Goal: Information Seeking & Learning: Learn about a topic

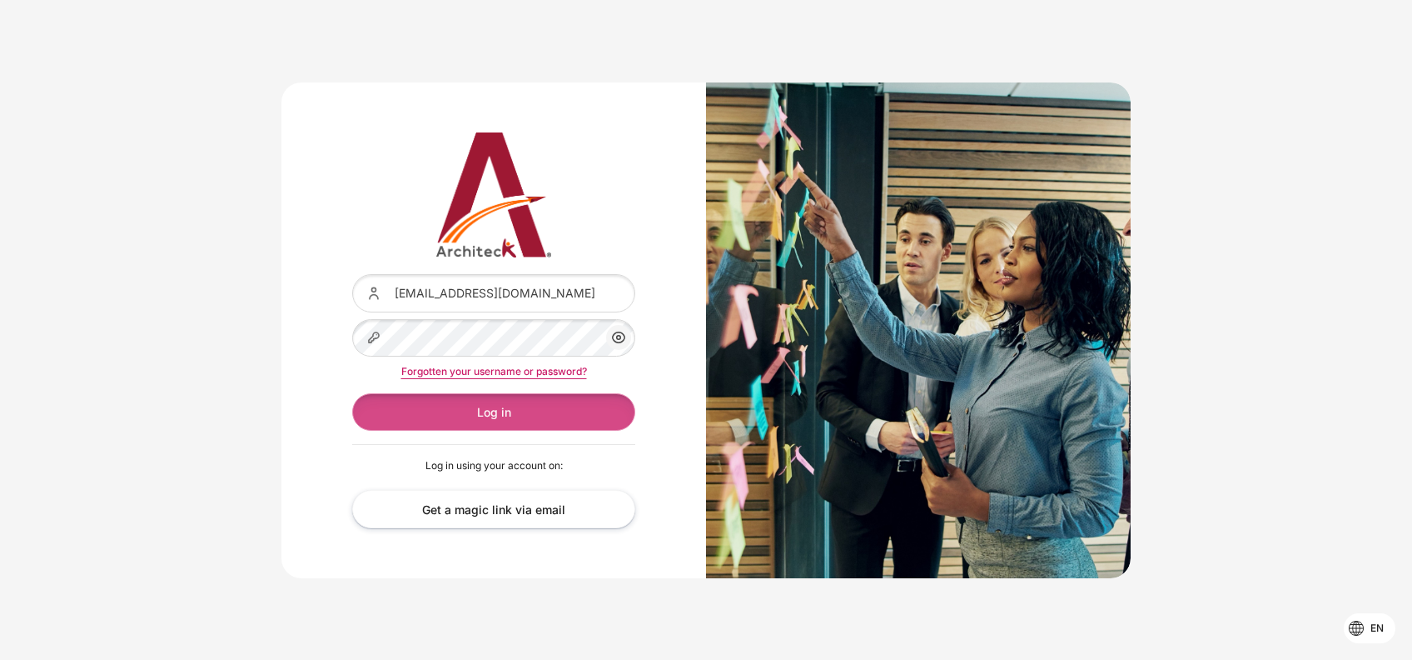
click at [484, 418] on button "Log in" at bounding box center [493, 411] width 283 height 37
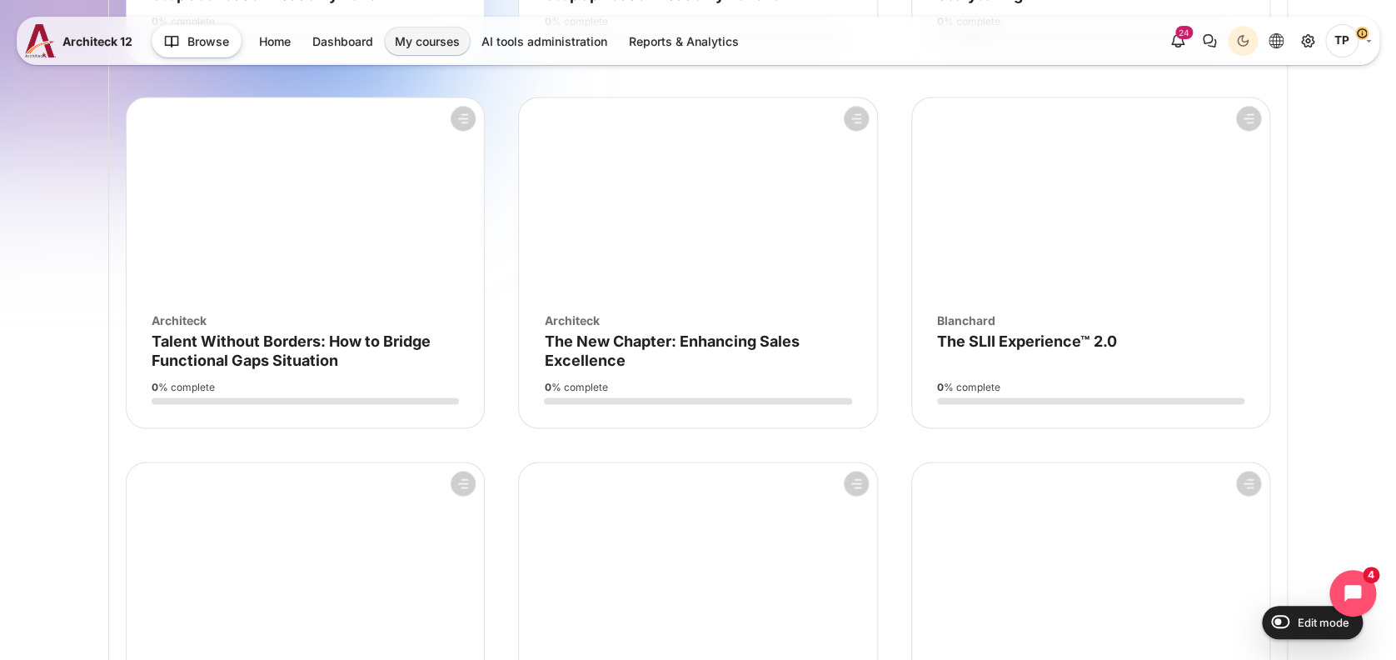
scroll to position [4885, 0]
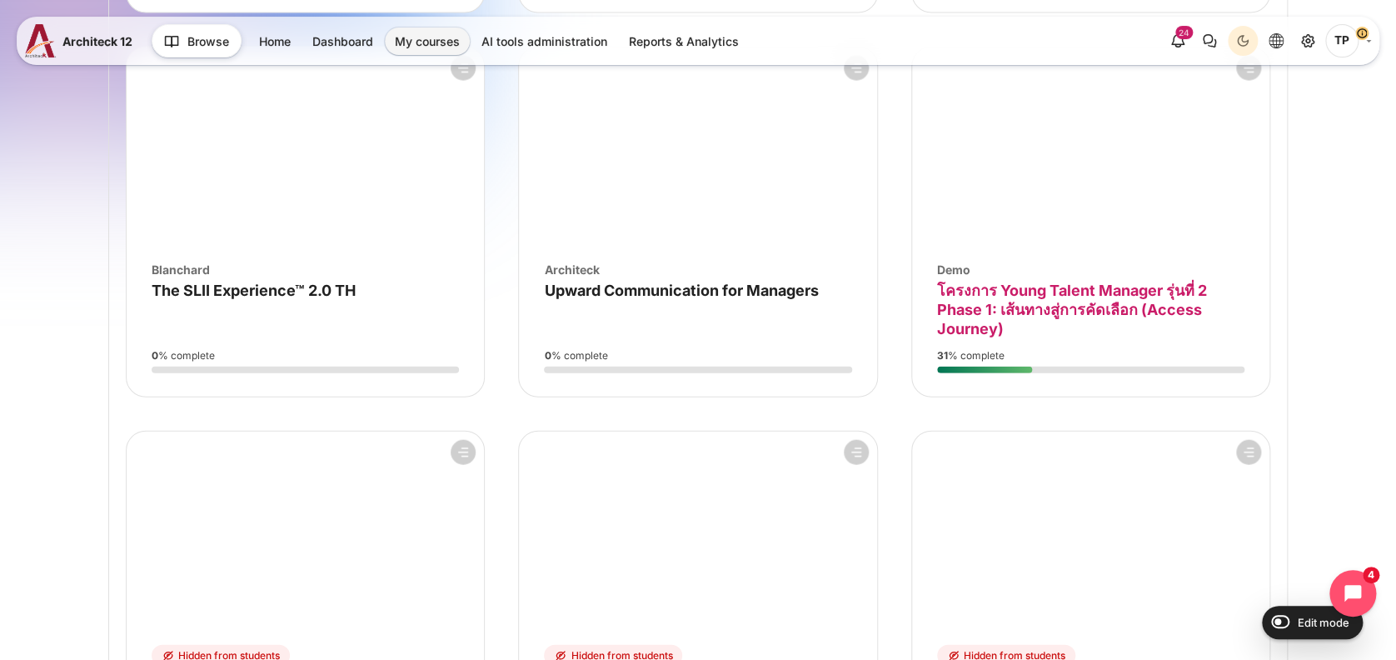
click at [991, 303] on span "โครงการ Young Talent Manager รุ่นที่ 2 Phase 1: เส้นทางสู่การคัดเลือก (Access J…" at bounding box center [1072, 309] width 270 height 57
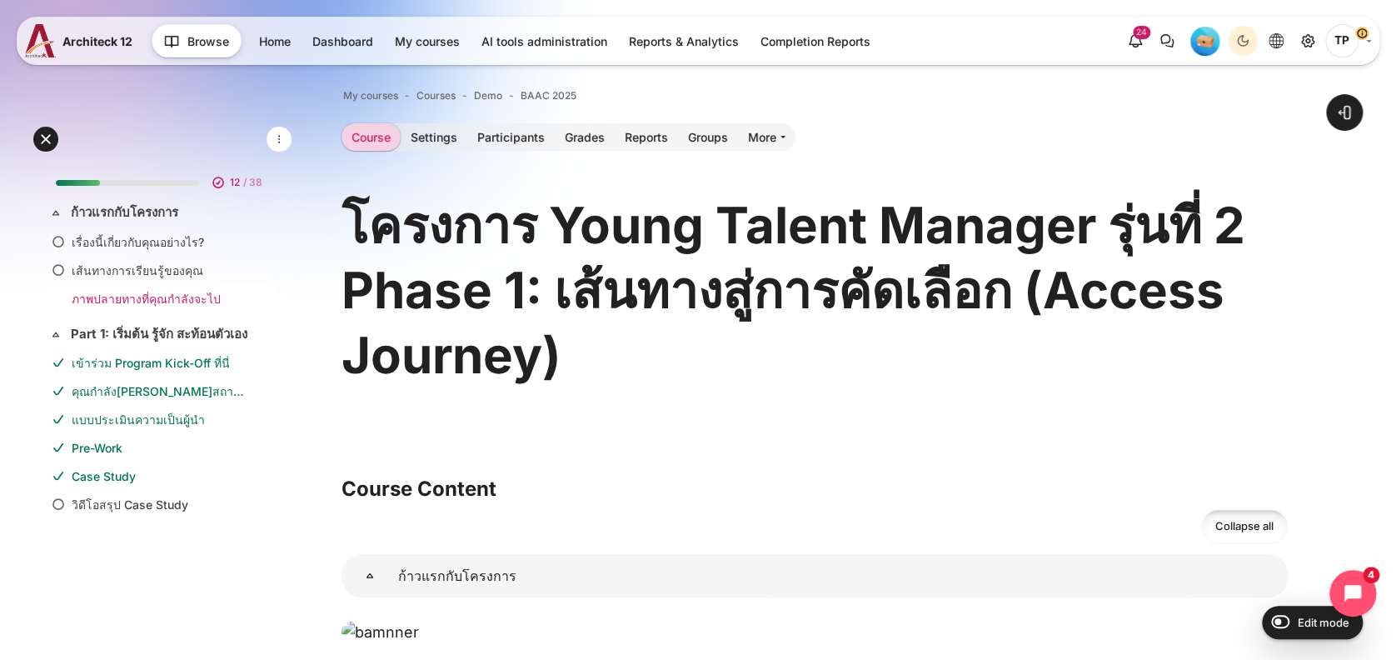
click at [153, 291] on link "ภาพปลายทางที่คุณกำลังจะไป" at bounding box center [159, 298] width 175 height 17
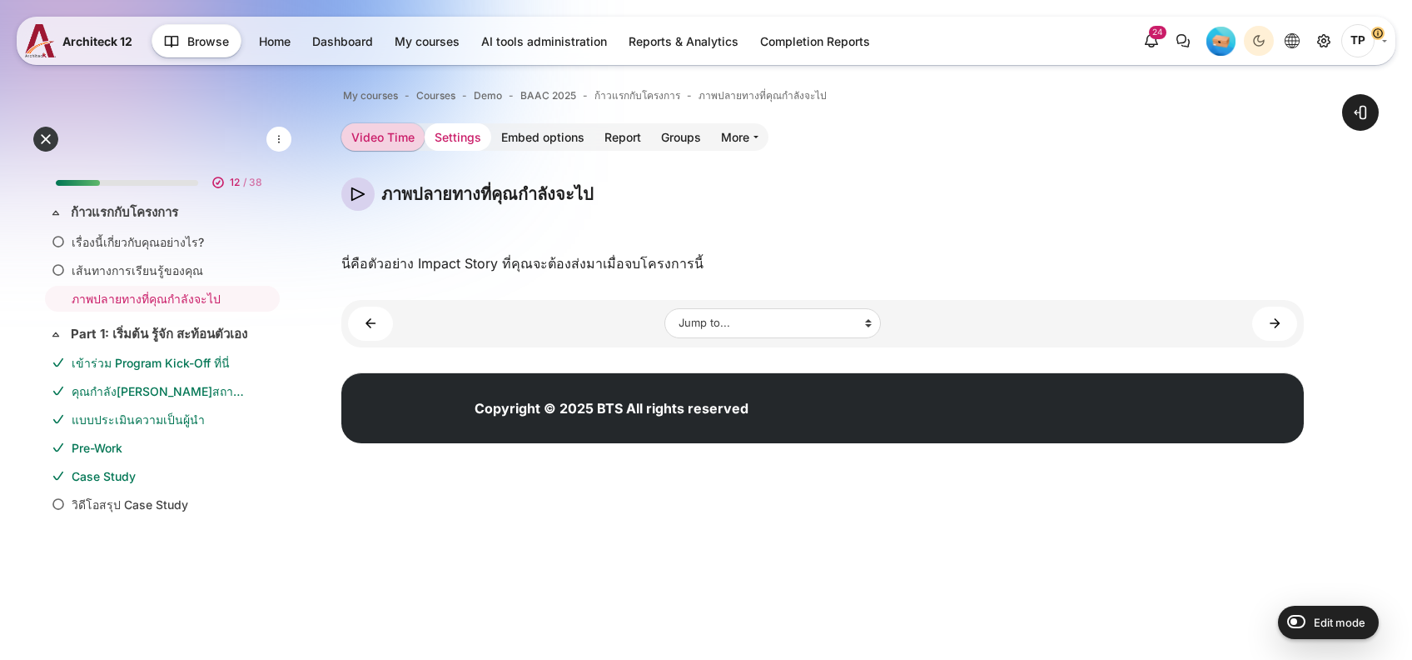
click at [435, 142] on link "Settings" at bounding box center [458, 136] width 67 height 27
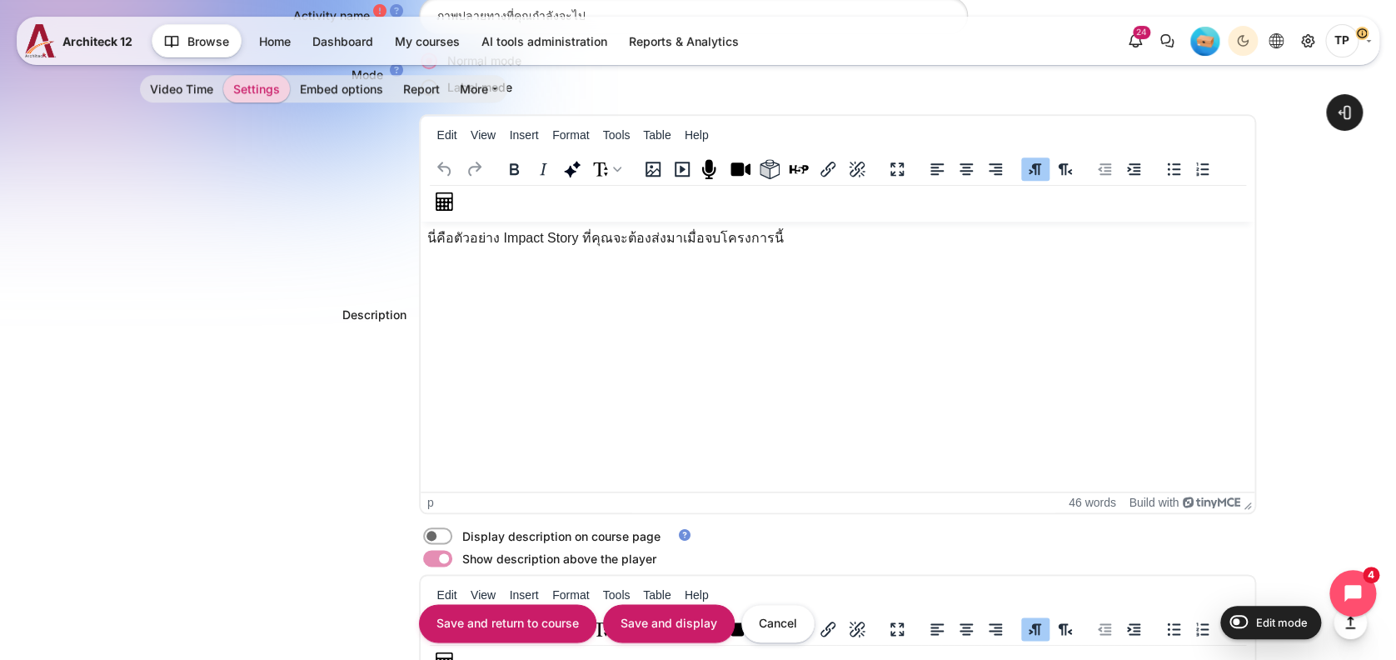
scroll to position [555, 0]
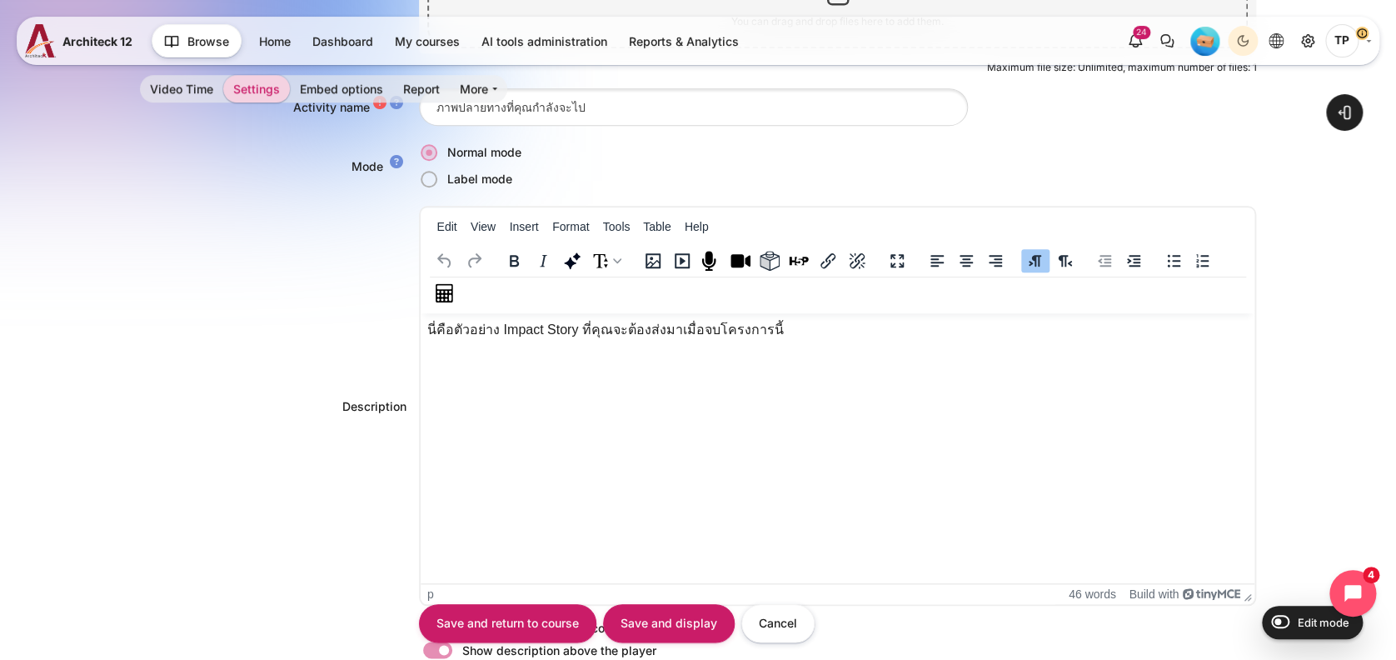
click at [433, 346] on html "นี่คือตัวอย่าง Impact Story ที่คุณจะต้องส่งมาเมื่อจบโครงการนี้" at bounding box center [837, 329] width 834 height 33
click at [486, 231] on button "View" at bounding box center [483, 226] width 38 height 23
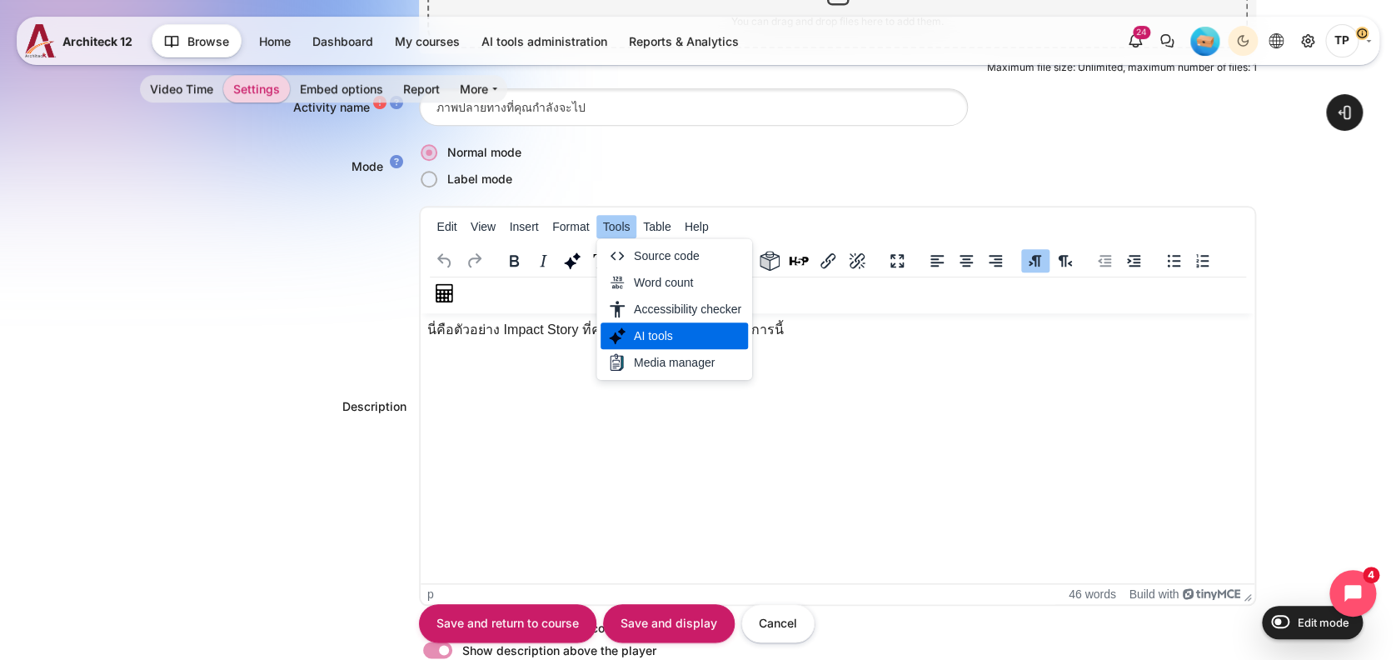
click at [628, 326] on div "AI tools" at bounding box center [673, 335] width 147 height 27
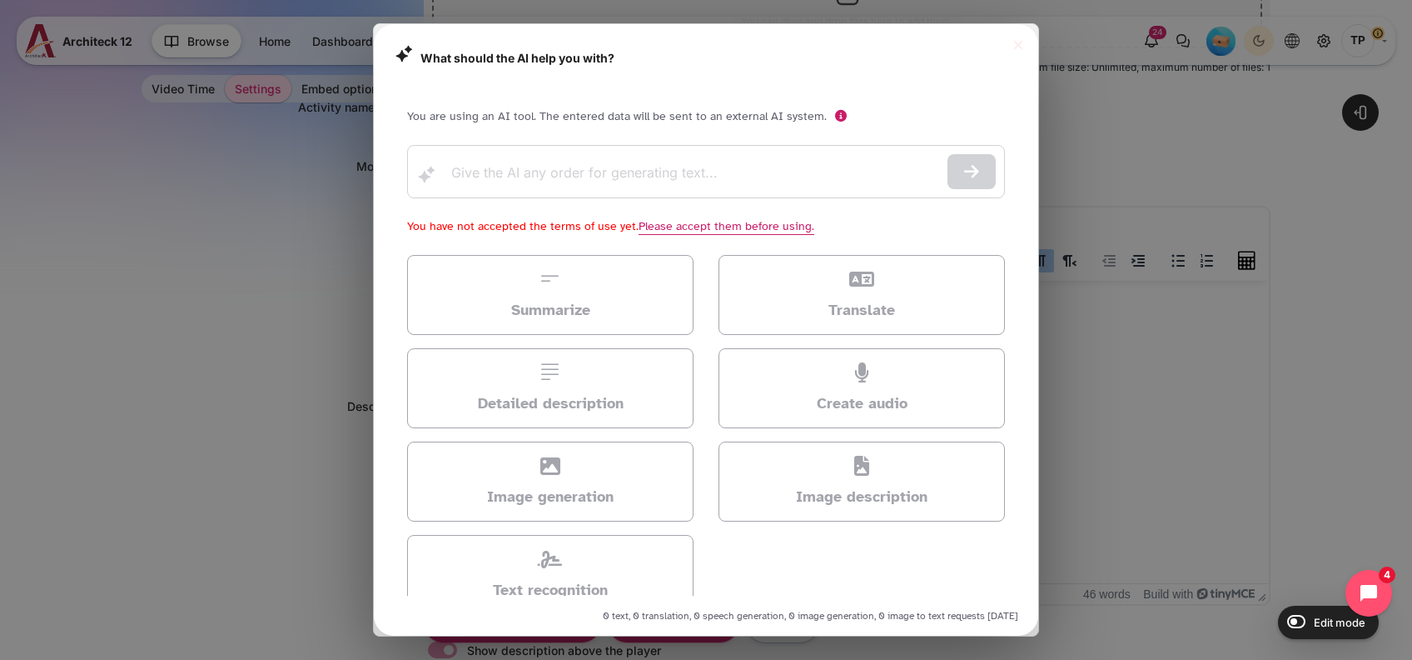
click at [1023, 44] on button "Close" at bounding box center [1018, 44] width 24 height 24
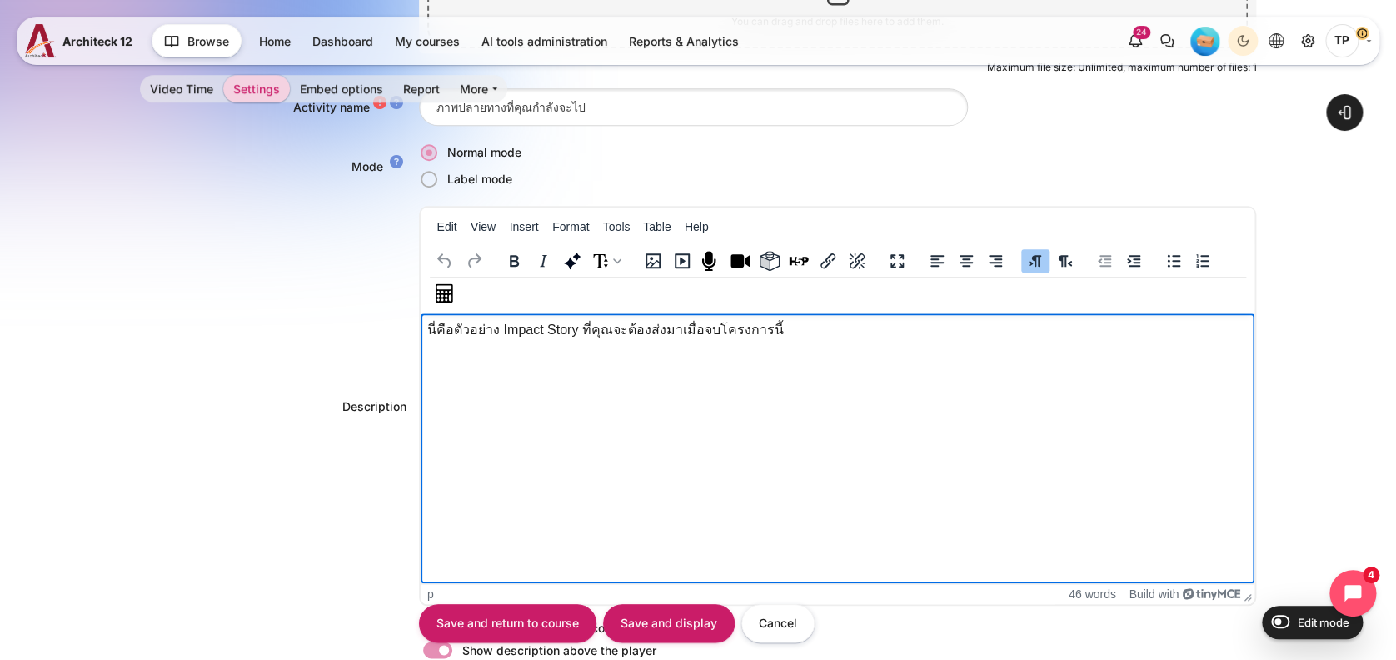
click at [792, 321] on p "นี่คือตัวอย่าง Impact Story ที่คุณจะต้องส่งมาเมื่อจบโครงการนี้" at bounding box center [836, 330] width 821 height 20
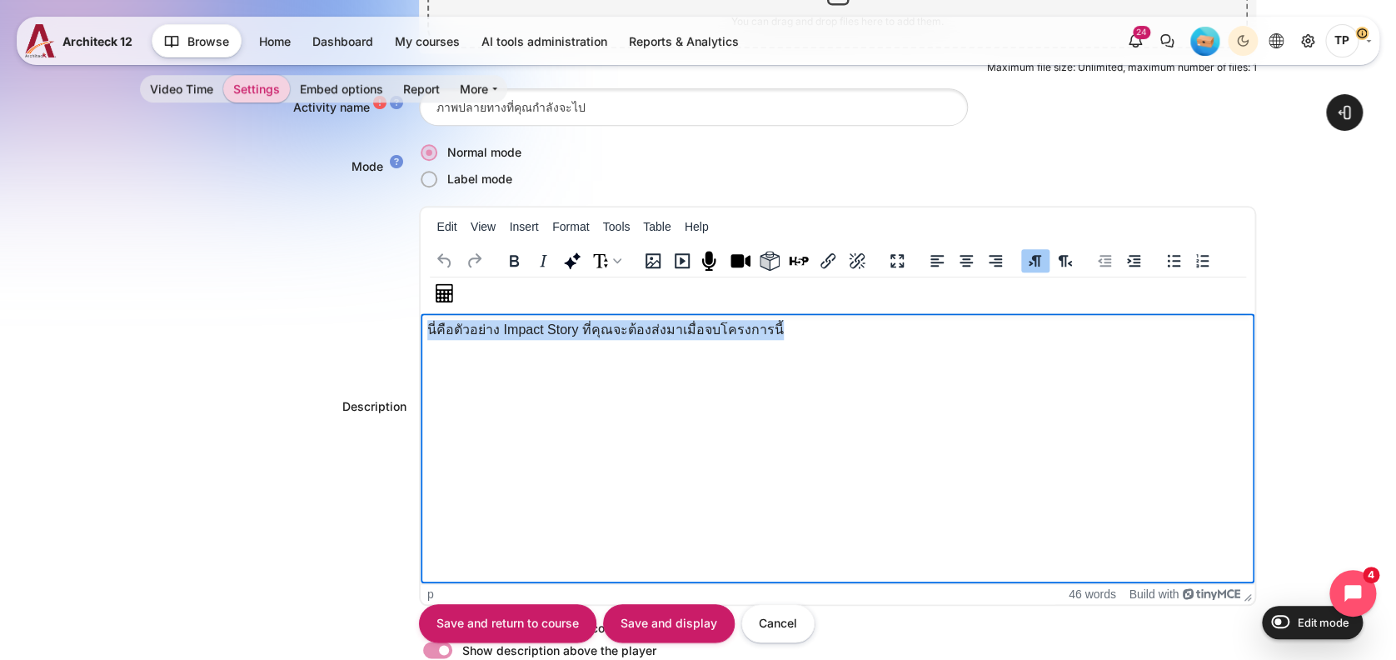
drag, startPoint x: 784, startPoint y: 332, endPoint x: 272, endPoint y: 358, distance: 512.0
click at [420, 346] on html "นี่คือตัวอย่าง Impact Story ที่คุณจะต้องส่งมาเมื่อจบโครงการนี้" at bounding box center [837, 329] width 834 height 33
copy p "นี่คือตัวอย่าง Impact Story ที่คุณจะต้องส่งมาเมื่อจบโครงการนี้"
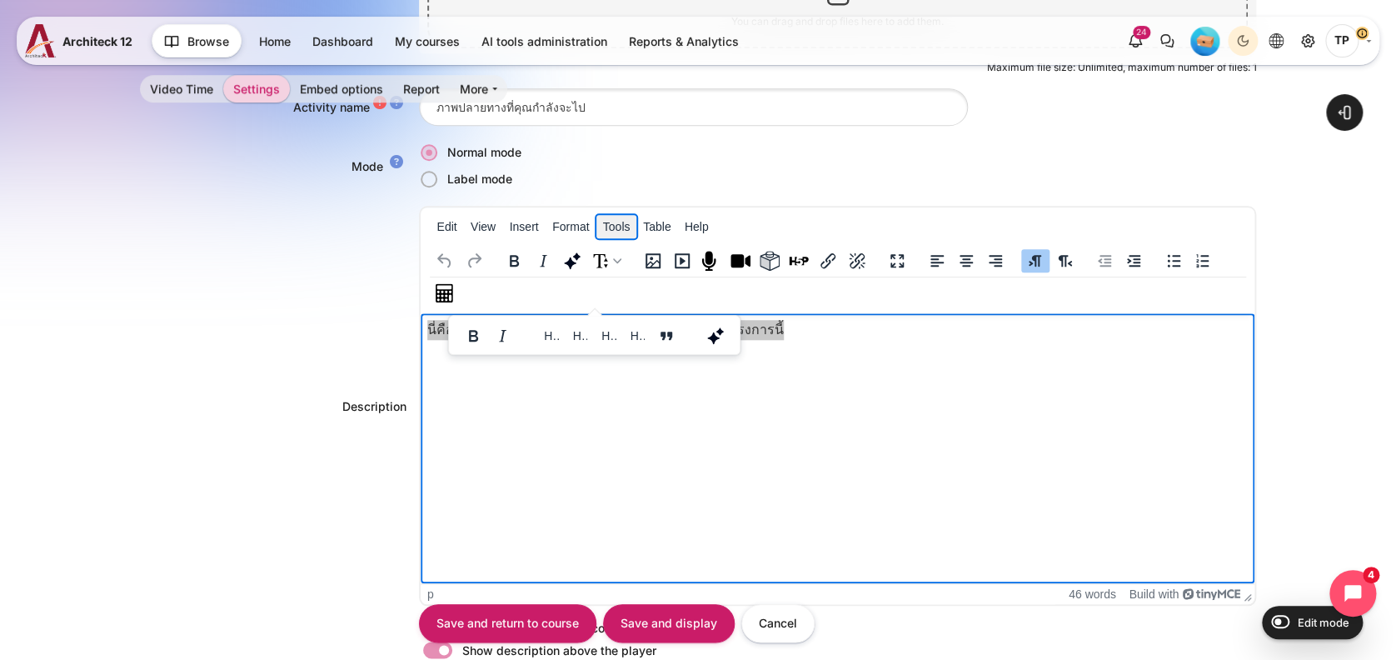
click at [625, 227] on button "Tools" at bounding box center [616, 226] width 40 height 23
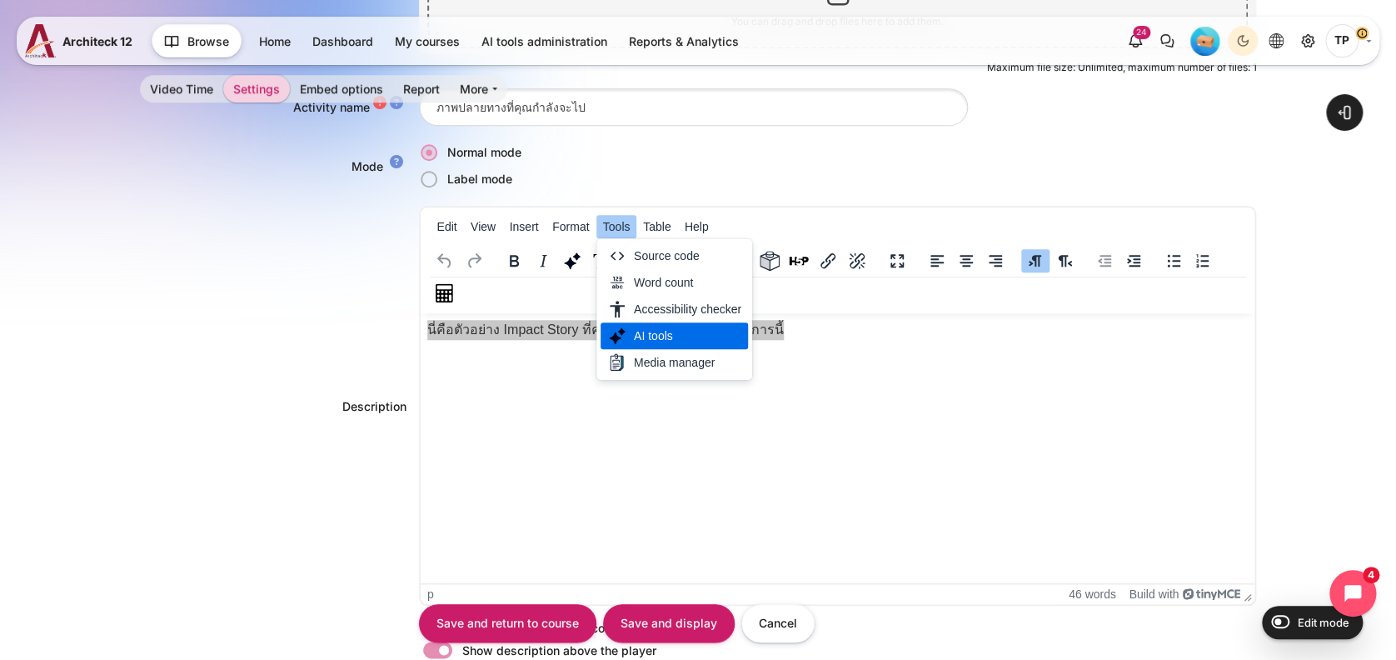
click at [624, 334] on div "AI tools" at bounding box center [673, 335] width 147 height 27
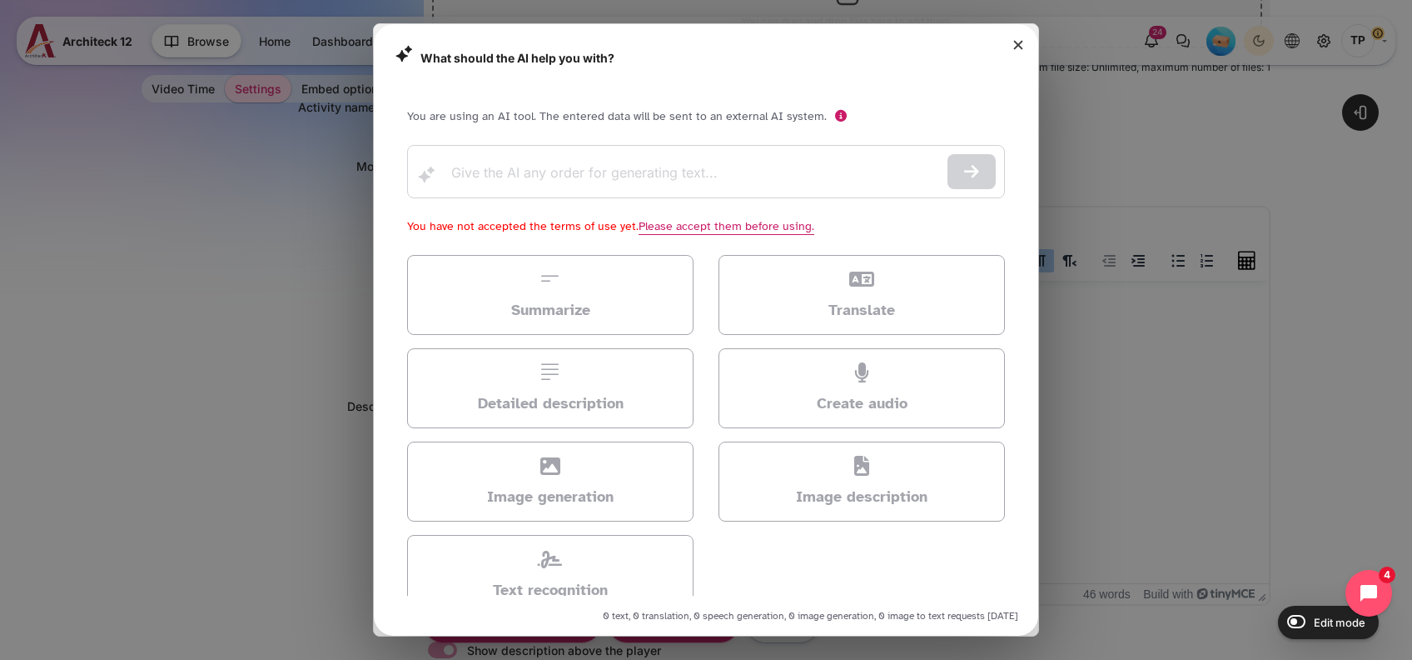
drag, startPoint x: 545, startPoint y: 191, endPoint x: 566, endPoint y: 182, distance: 22.4
click at [546, 192] on div at bounding box center [706, 171] width 598 height 53
drag, startPoint x: 676, startPoint y: 144, endPoint x: 774, endPoint y: 102, distance: 106.0
click at [679, 142] on div "You are using an AI tool. The entered data will be sent to an external AI syste…" at bounding box center [706, 365] width 638 height 526
click at [835, 120] on icon at bounding box center [841, 116] width 12 height 12
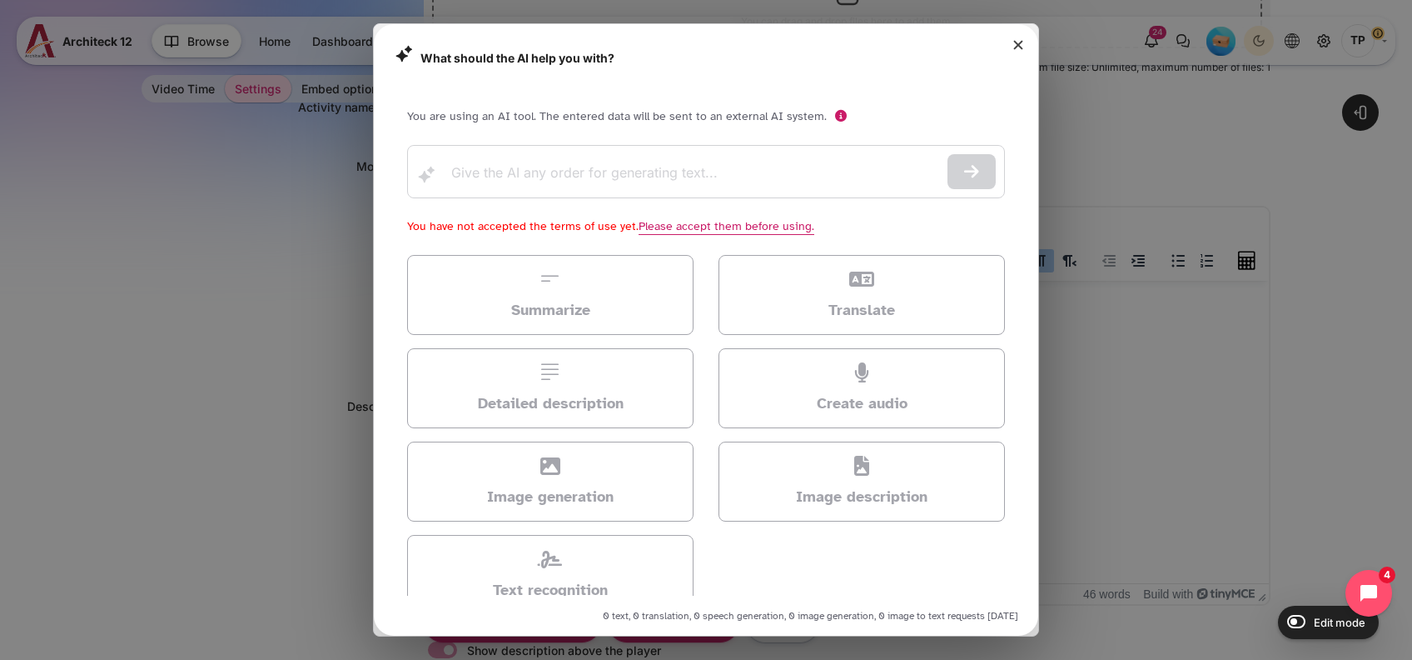
click at [463, 88] on div "What should the AI help you with? You are using an AI tool. The entered data wi…" at bounding box center [706, 329] width 665 height 611
click at [497, 140] on div "You are using an AI tool. The entered data will be sent to an external AI syste…" at bounding box center [706, 365] width 638 height 526
click at [964, 179] on icon at bounding box center [971, 171] width 15 height 17
click at [749, 223] on link "Please accept them before using." at bounding box center [727, 226] width 176 height 14
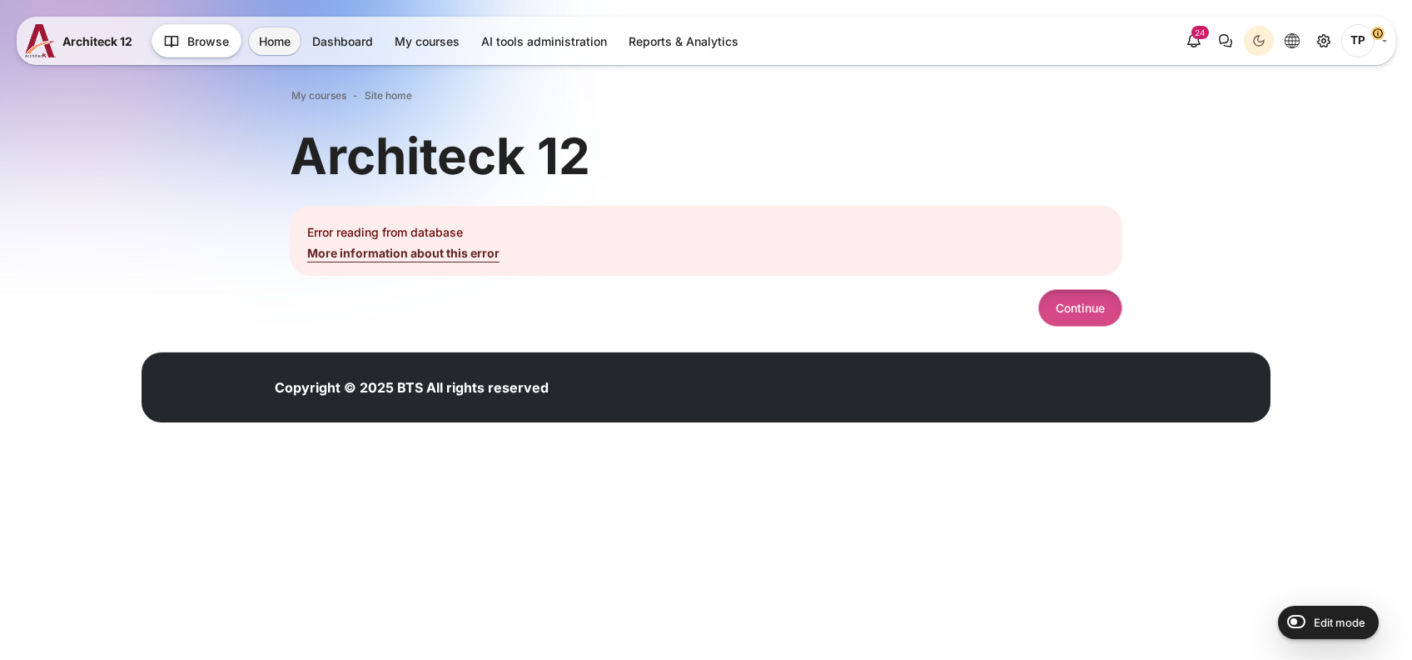
click at [1083, 298] on button "Continue" at bounding box center [1080, 307] width 84 height 37
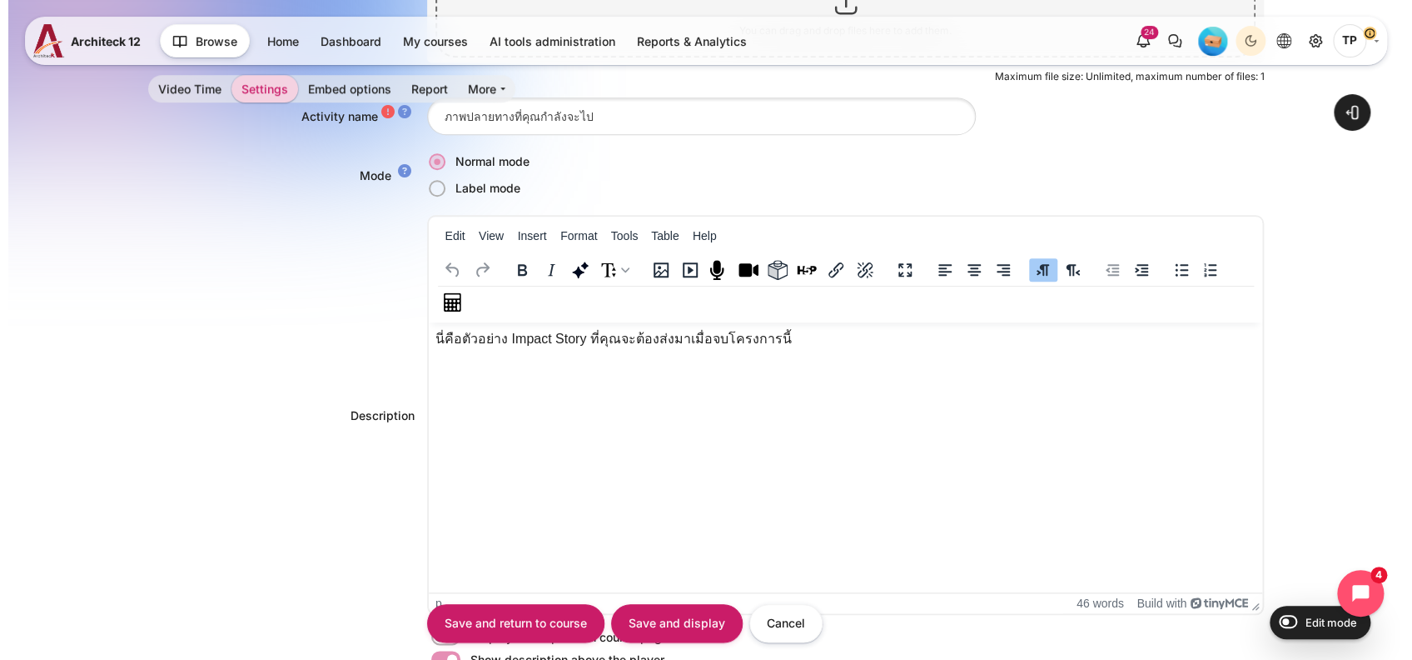
scroll to position [555, 0]
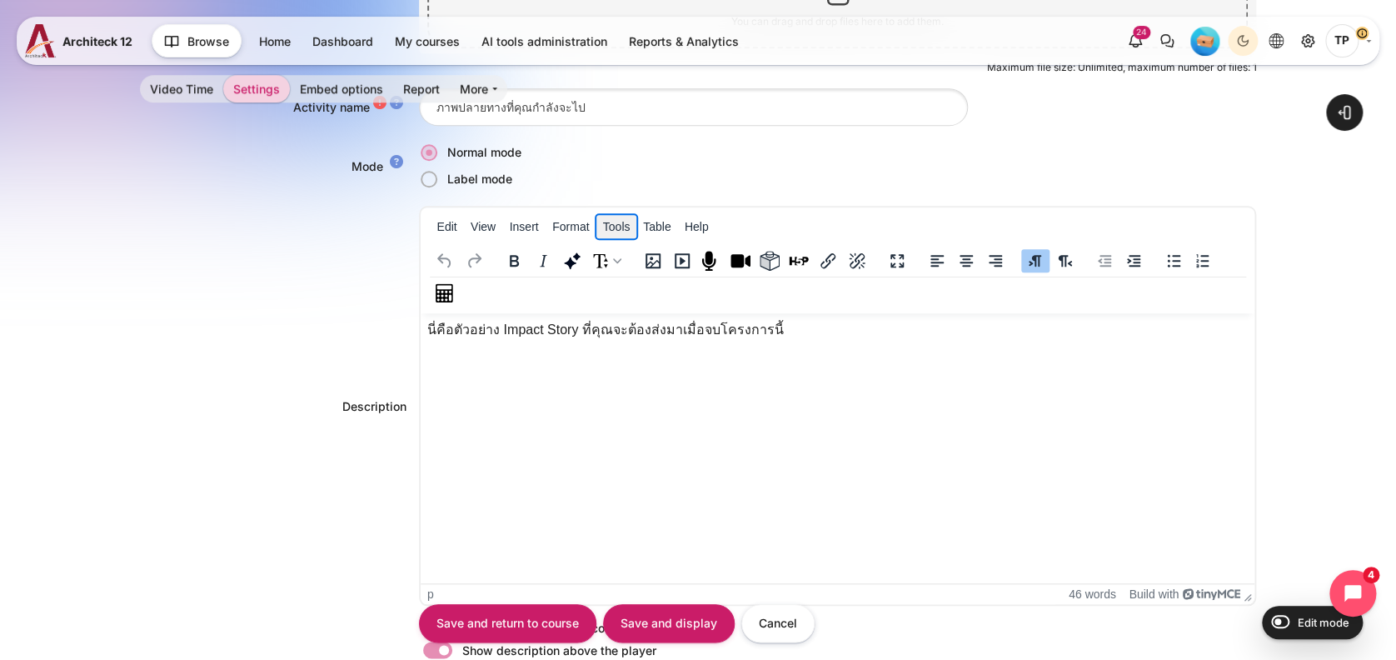
click at [599, 233] on button "Tools" at bounding box center [616, 226] width 40 height 23
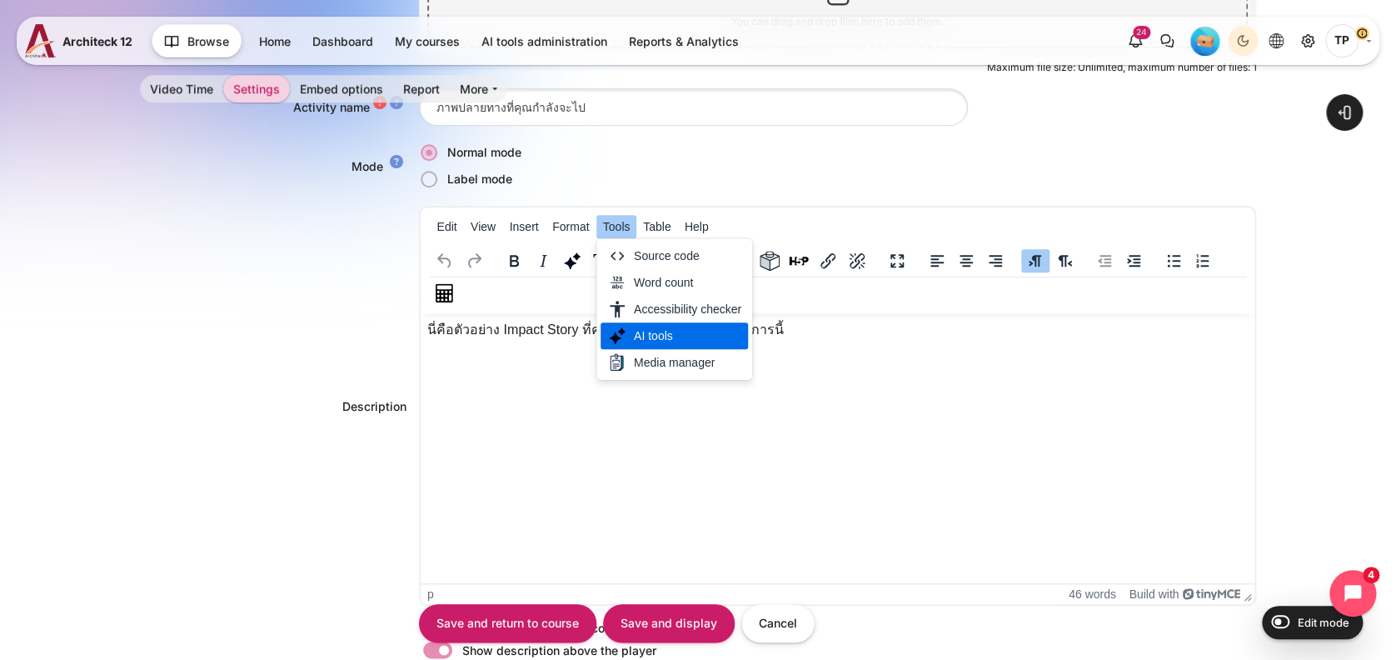
click at [630, 323] on div "AI tools" at bounding box center [673, 335] width 147 height 27
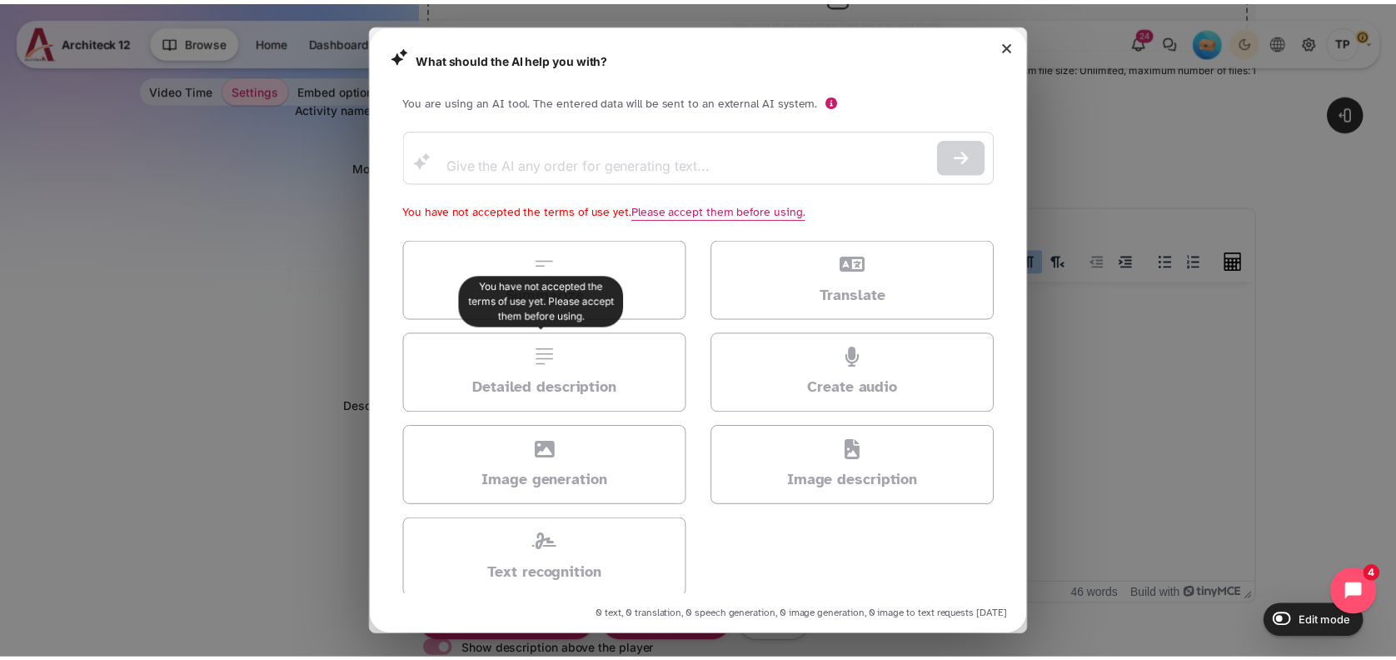
scroll to position [0, 0]
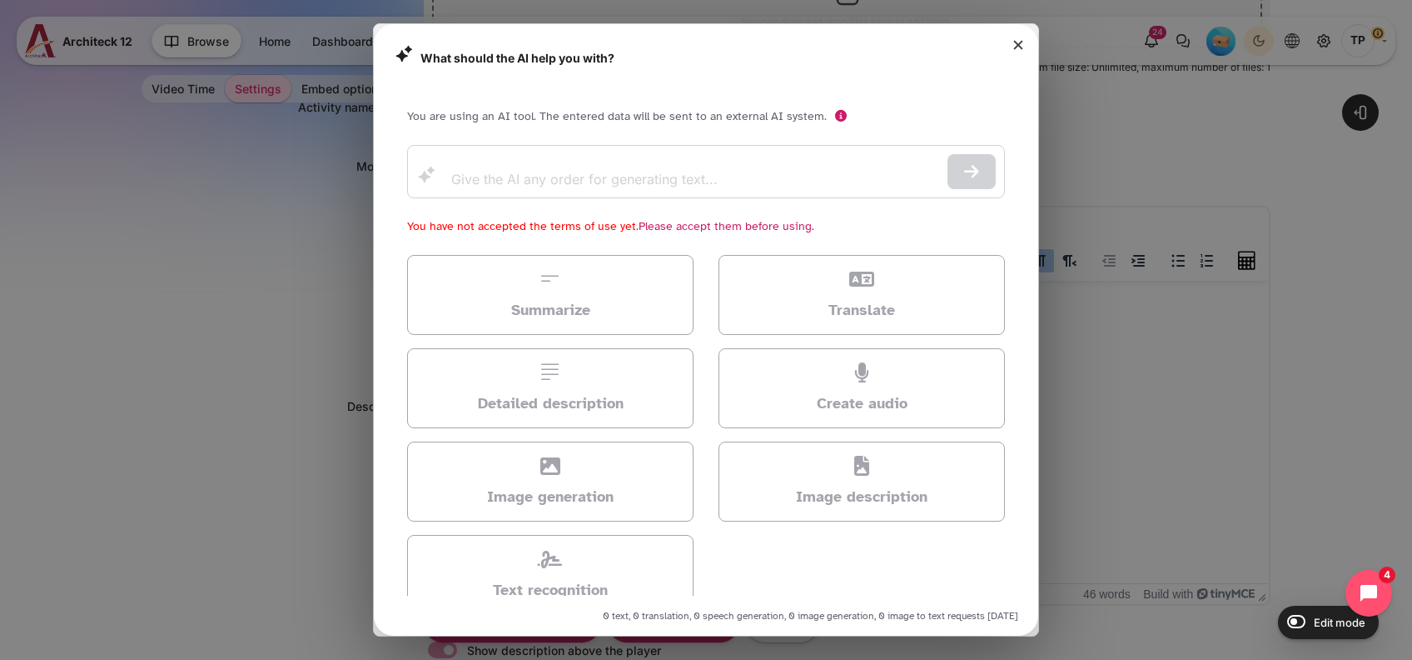
click at [645, 220] on link "Please accept them before using." at bounding box center [727, 226] width 176 height 14
click at [1015, 41] on button "Close" at bounding box center [1018, 44] width 24 height 24
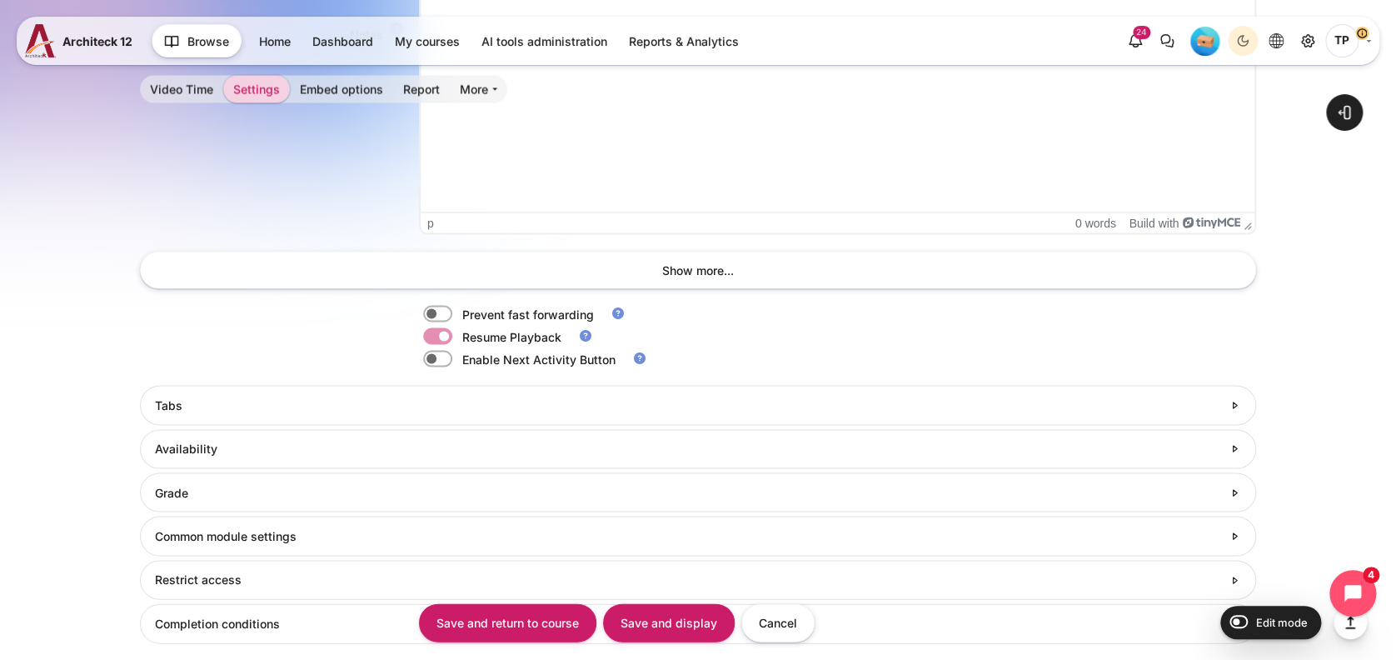
scroll to position [1554, 0]
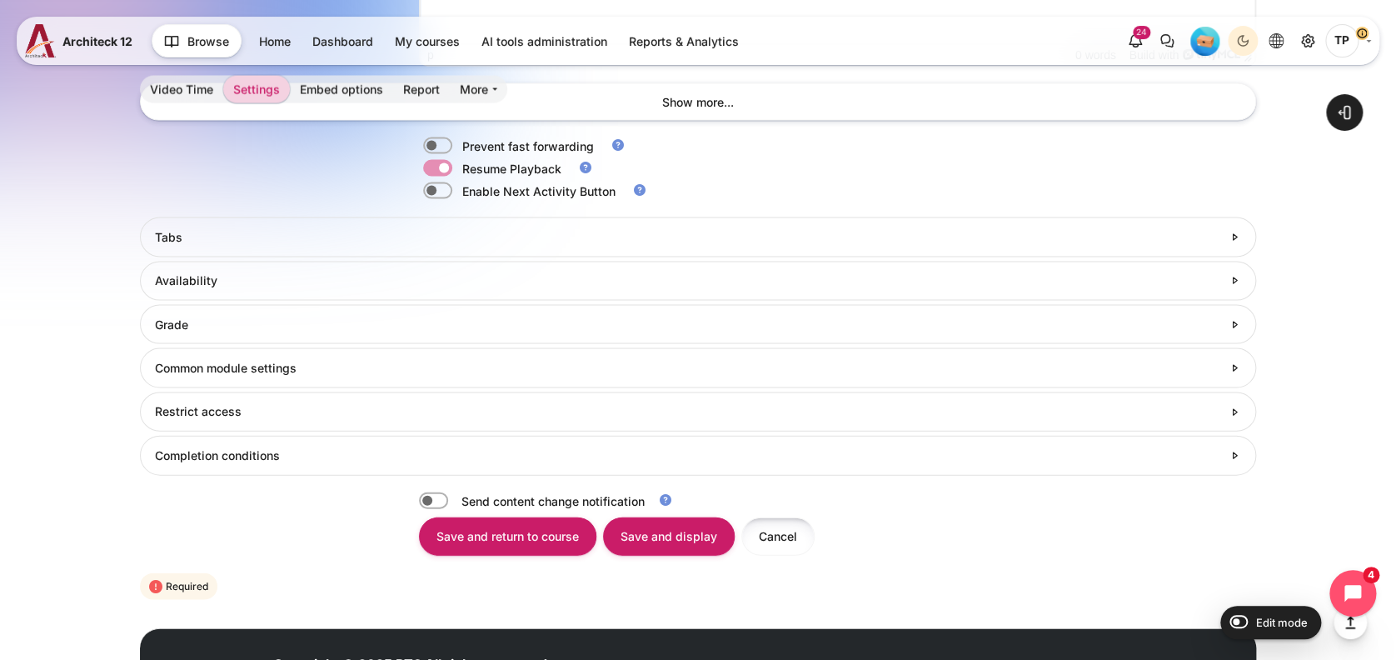
click at [764, 532] on input "Cancel" at bounding box center [777, 534] width 73 height 37
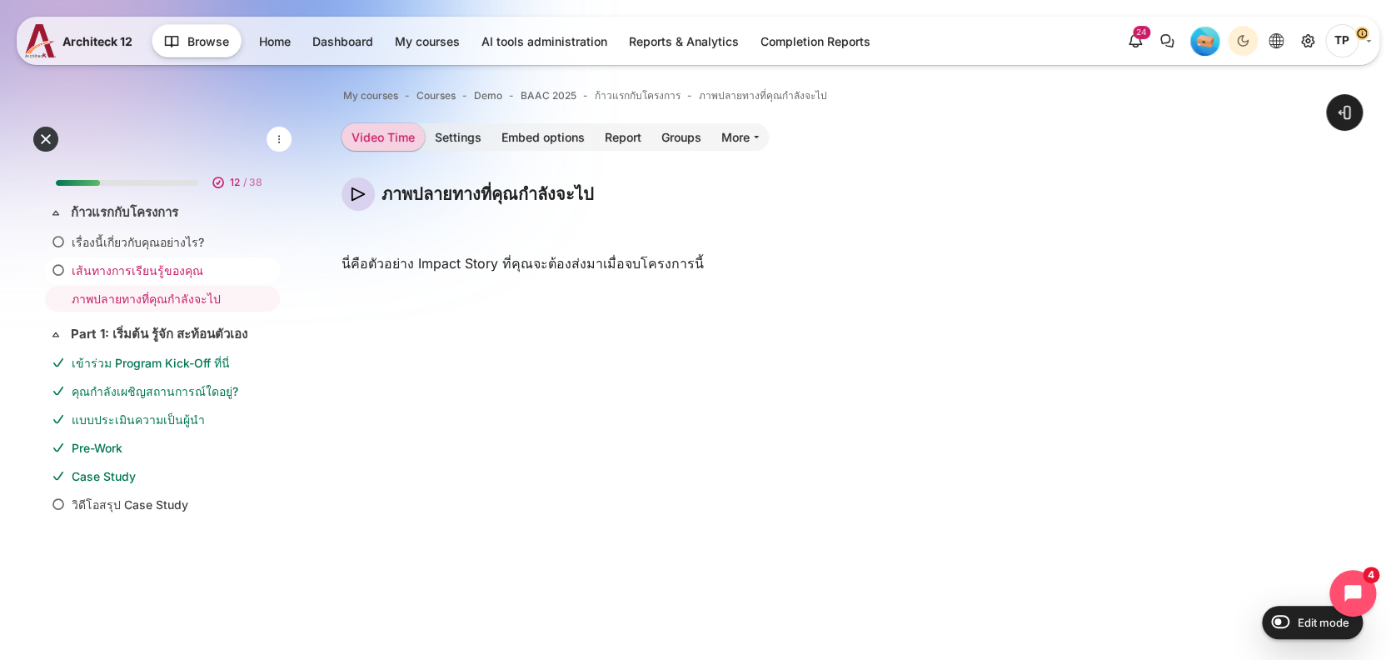
click at [149, 266] on link "เส้นทางการเรียนรู้ของคุณ" at bounding box center [159, 269] width 175 height 17
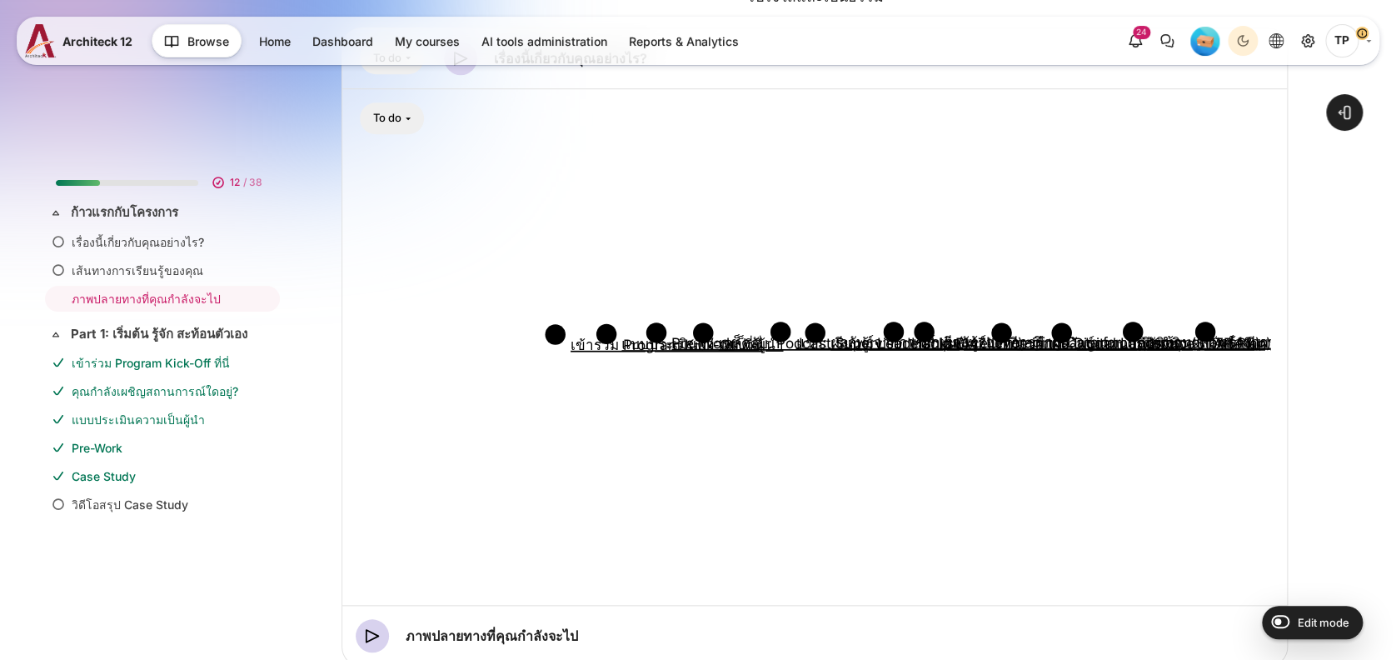
scroll to position [188, 0]
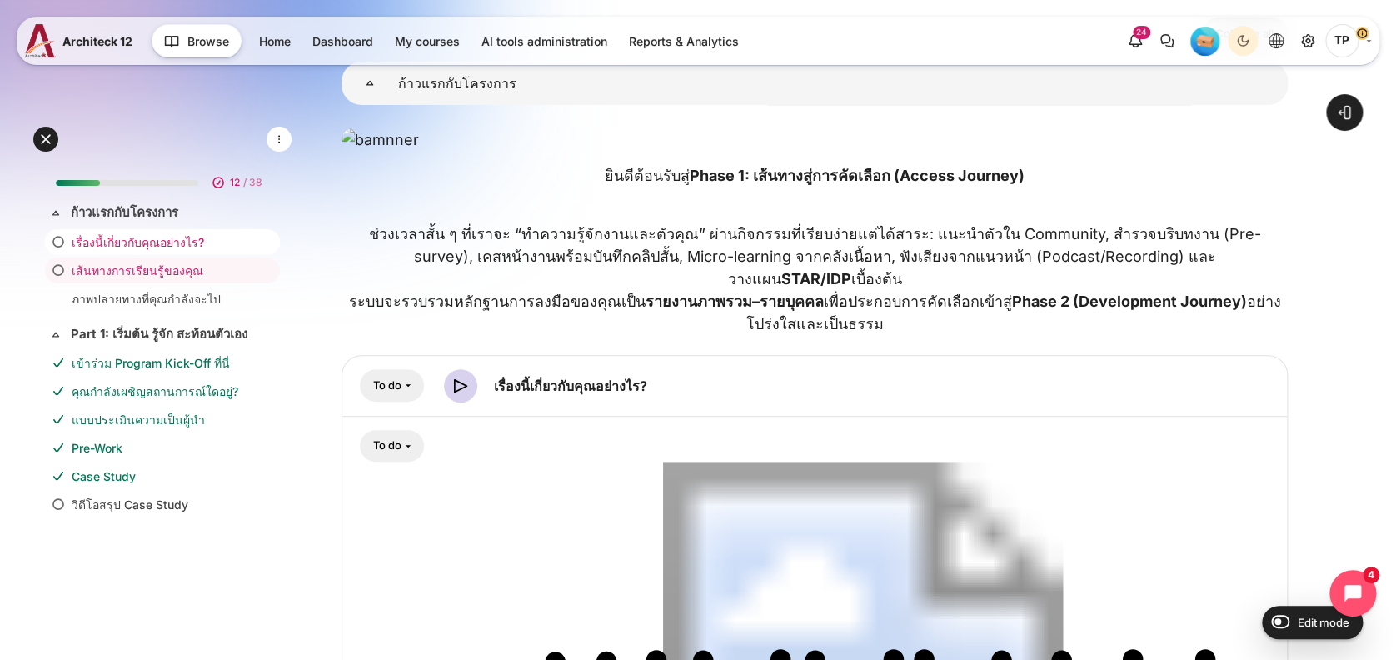
click at [106, 238] on link "เรื่องนี้เกี่ยวกับคุณอย่างไร?" at bounding box center [159, 241] width 175 height 17
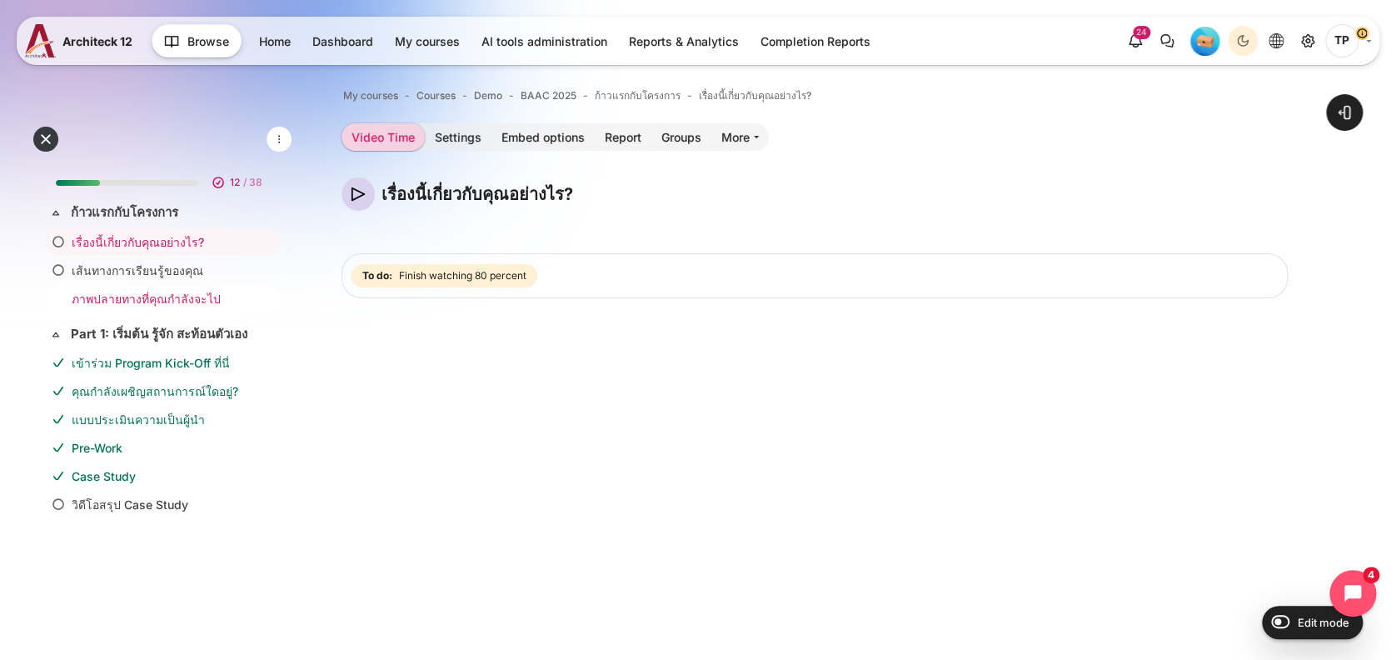
click at [160, 294] on link "ภาพปลายทางที่คุณกำลังจะไป" at bounding box center [159, 298] width 175 height 17
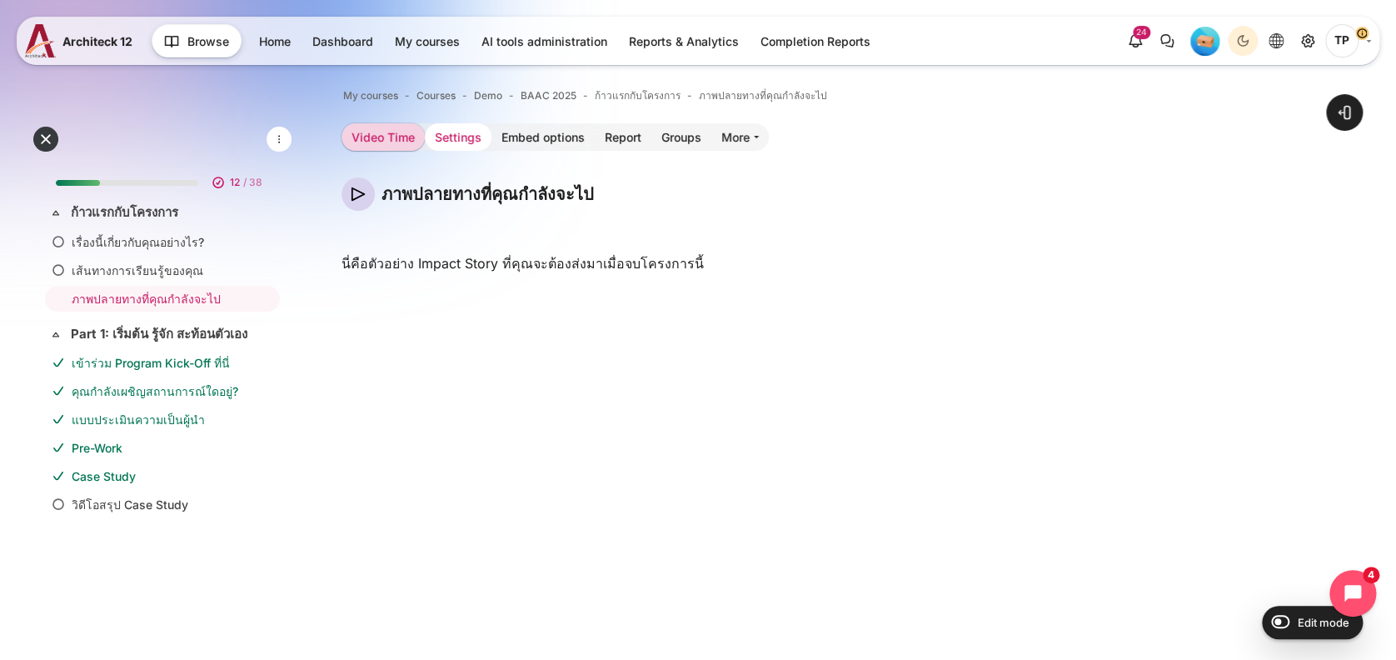
click at [467, 132] on link "Settings" at bounding box center [458, 136] width 67 height 27
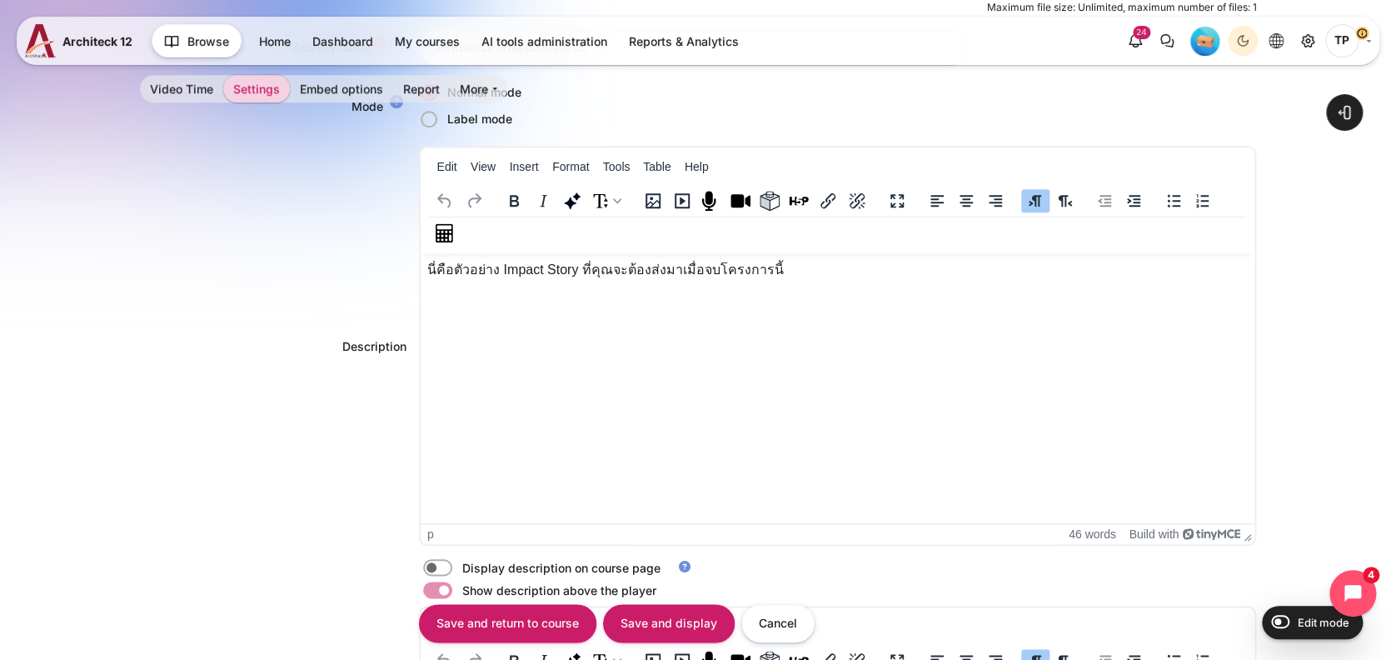
scroll to position [666, 0]
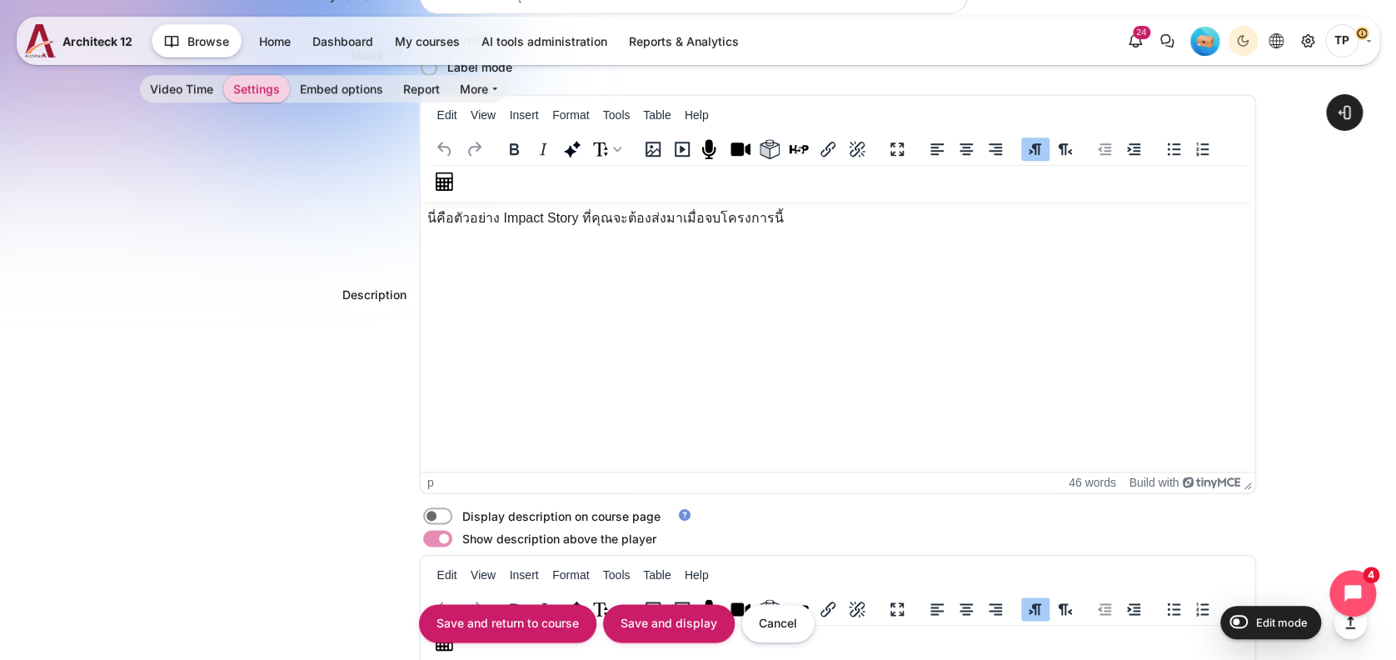
drag, startPoint x: 80, startPoint y: 412, endPoint x: 142, endPoint y: 420, distance: 62.9
click at [80, 413] on div "Open block drawer" at bounding box center [698, 506] width 1396 height 2248
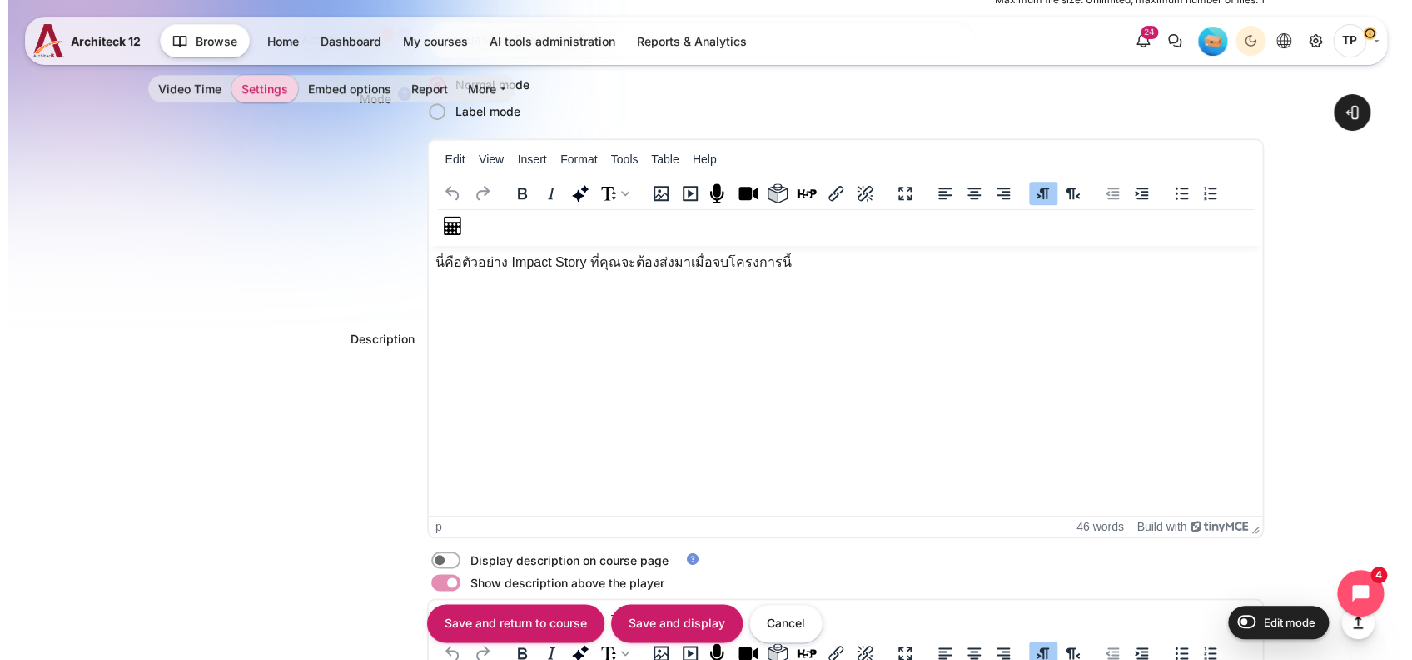
scroll to position [555, 0]
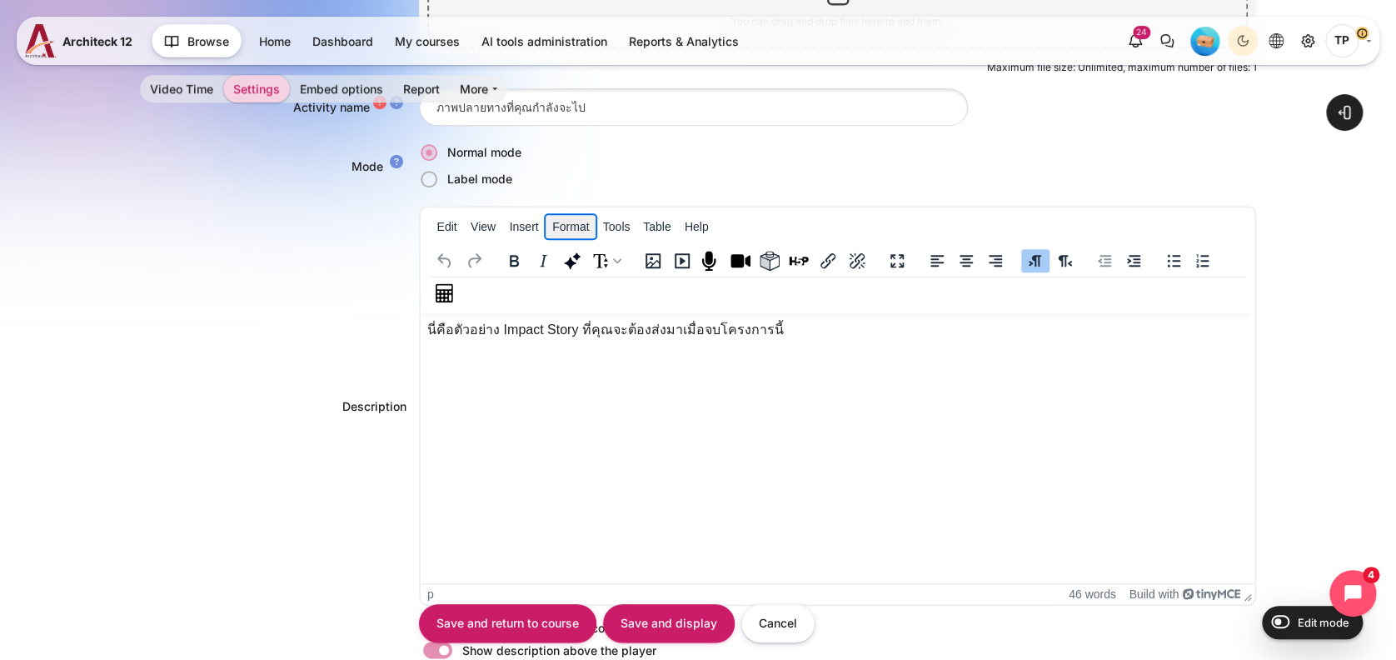
click at [561, 232] on button "Format" at bounding box center [570, 226] width 50 height 23
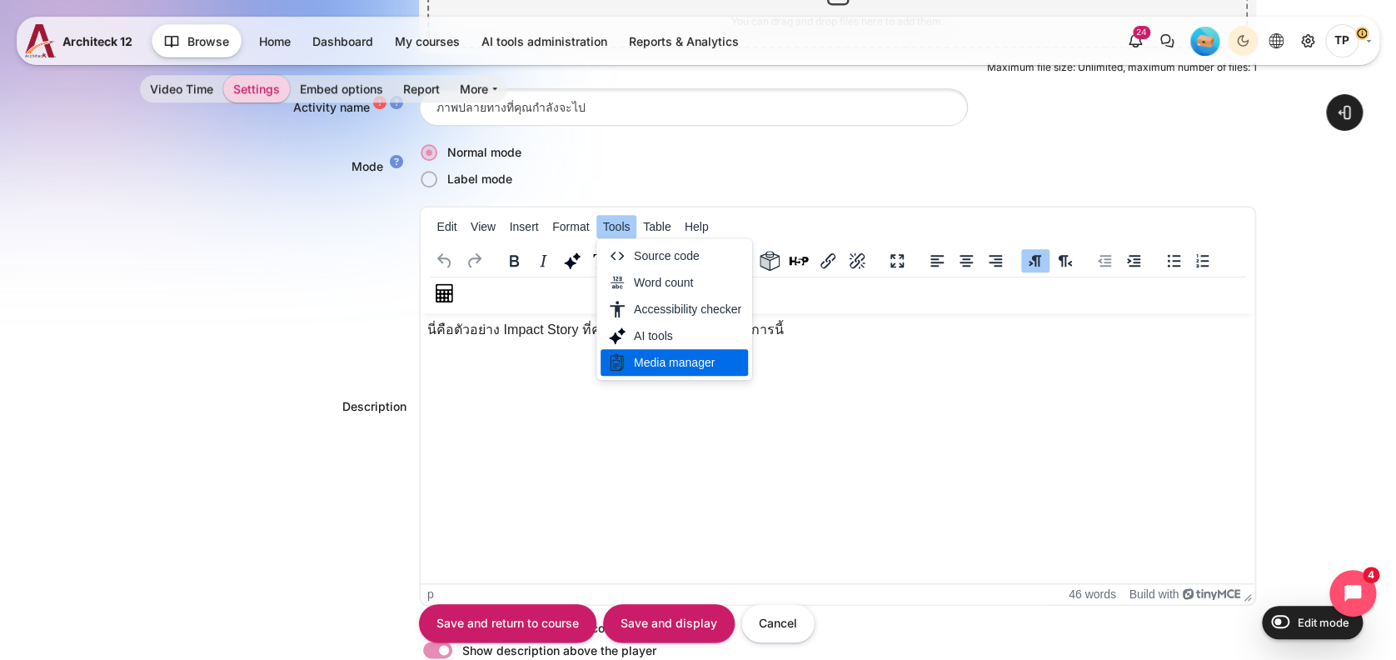
click at [645, 361] on div "Media manager" at bounding box center [687, 362] width 107 height 20
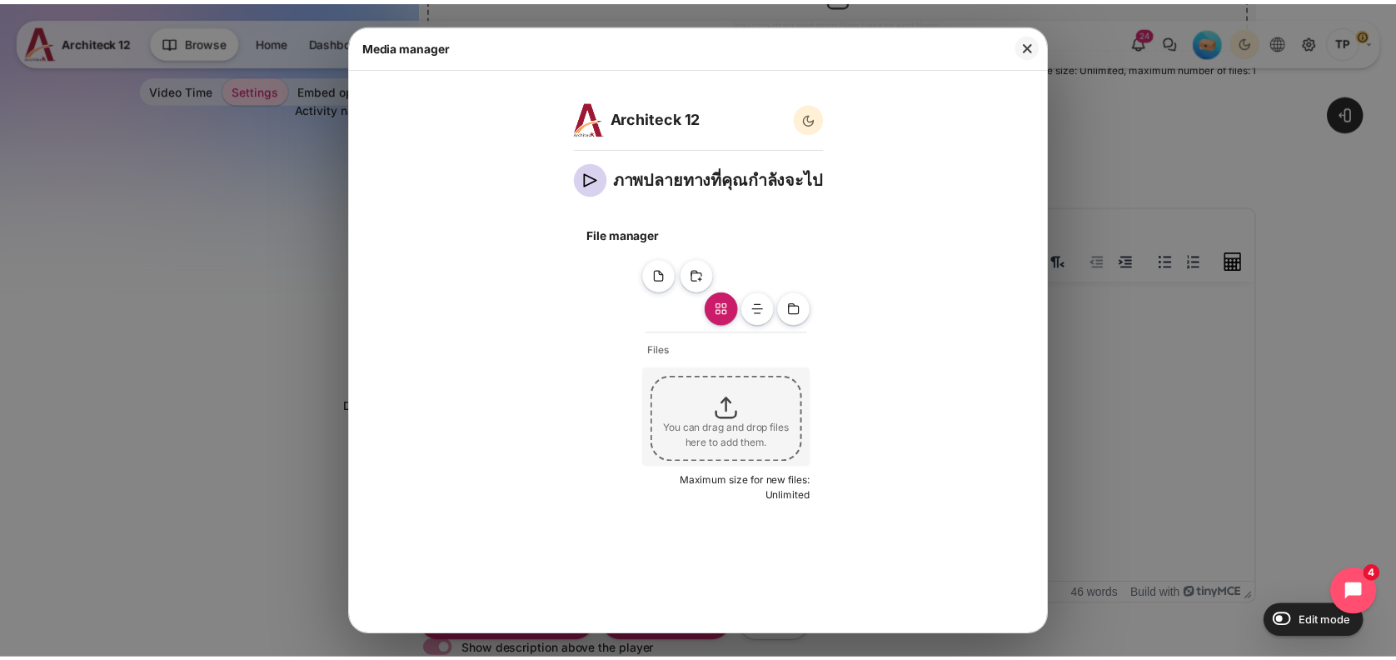
scroll to position [4, 0]
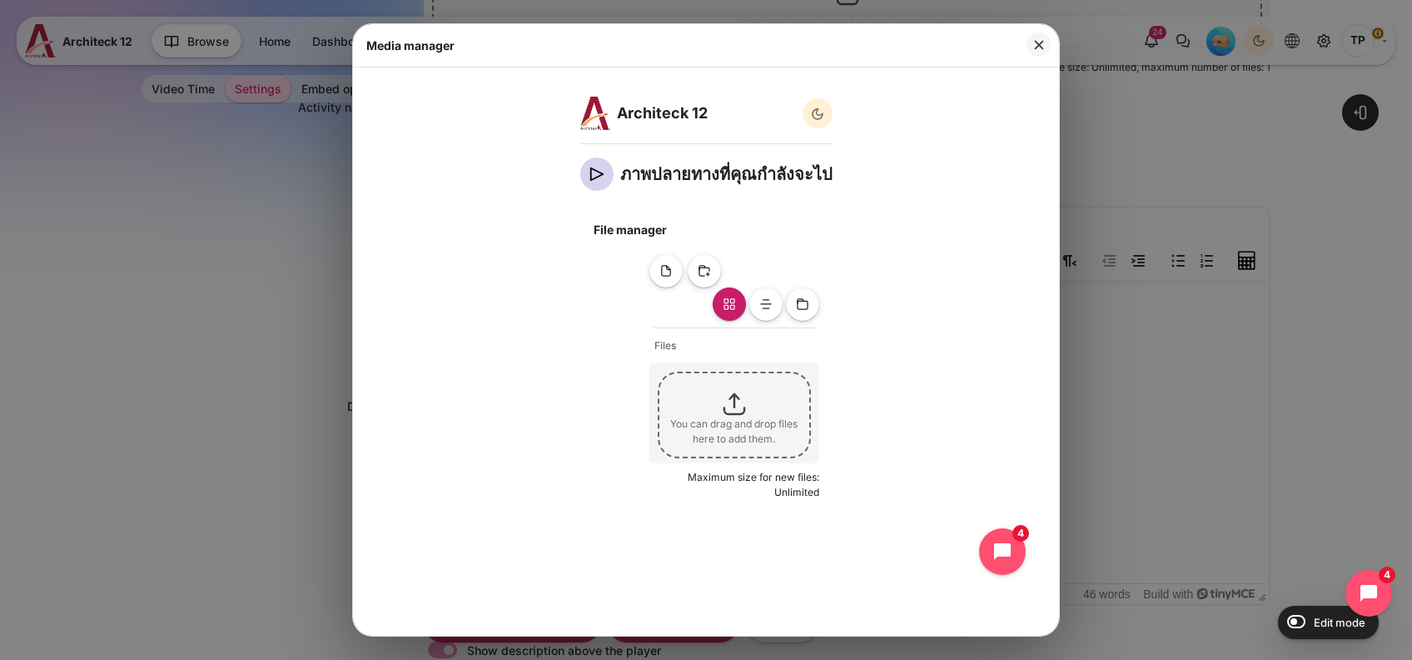
click at [1033, 37] on button "Close" at bounding box center [1039, 44] width 24 height 24
